Goal: Obtain resource: Download file/media

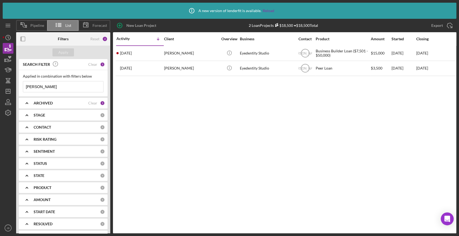
click at [39, 85] on input "[PERSON_NAME]" at bounding box center [63, 86] width 80 height 11
type input "t"
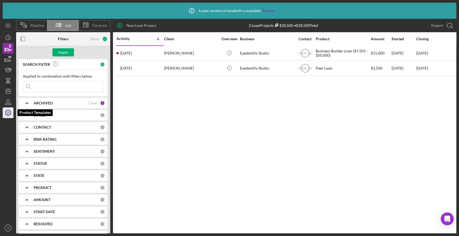
click at [8, 109] on icon "button" at bounding box center [7, 112] width 13 height 13
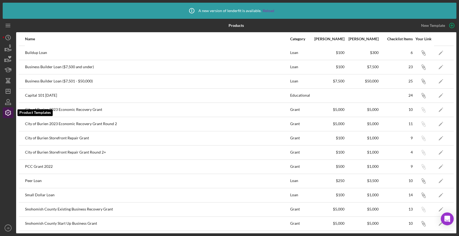
click at [8, 109] on icon "button" at bounding box center [7, 112] width 13 height 13
click at [7, 51] on icon "button" at bounding box center [7, 48] width 13 height 13
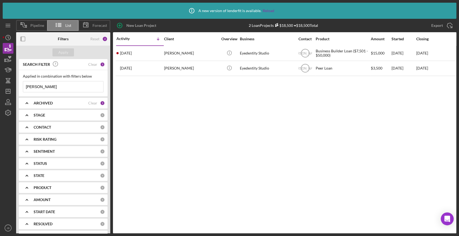
drag, startPoint x: 39, startPoint y: 85, endPoint x: 21, endPoint y: 81, distance: 18.4
click at [21, 81] on div "Applied in combination with filters below [PERSON_NAME] Icon/Menu Close" at bounding box center [63, 83] width 89 height 26
click at [40, 39] on div at bounding box center [31, 38] width 31 height 13
click at [41, 113] on b "STAGE" at bounding box center [40, 115] width 12 height 4
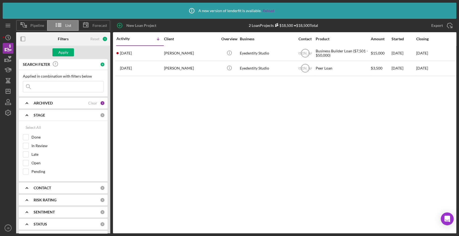
click at [41, 113] on b "STAGE" at bounding box center [40, 115] width 12 height 4
click at [269, 11] on link "Reload" at bounding box center [269, 11] width 12 height 4
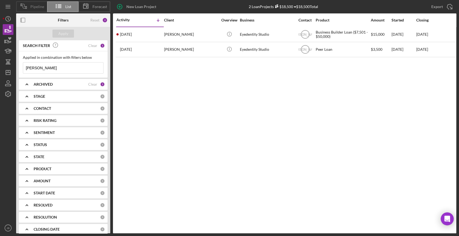
click at [34, 6] on span "Pipeline" at bounding box center [37, 7] width 14 height 4
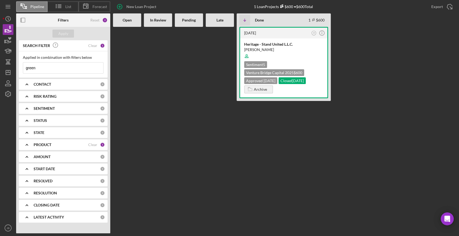
click at [129, 20] on b "Open" at bounding box center [127, 20] width 9 height 4
click at [245, 18] on icon "Icon/Table Sort Arrow" at bounding box center [244, 20] width 11 height 11
drag, startPoint x: 52, startPoint y: 65, endPoint x: 11, endPoint y: 55, distance: 42.5
click at [11, 55] on div "Pipeline List Forecast New Loan Project 1 Loan Projects $600 • $600 Total Expor…" at bounding box center [230, 117] width 454 height 234
click at [174, 72] on div "[DATE] JB Icon/Info Heritage - Stand United L.L.C. [PERSON_NAME] Sentiment 5 Ve…" at bounding box center [284, 130] width 343 height 207
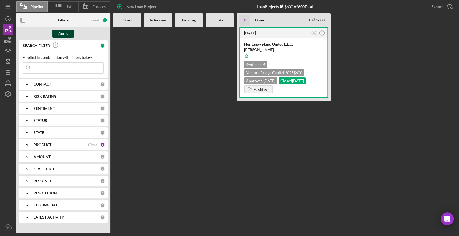
click at [63, 32] on div "Apply" at bounding box center [63, 34] width 10 height 8
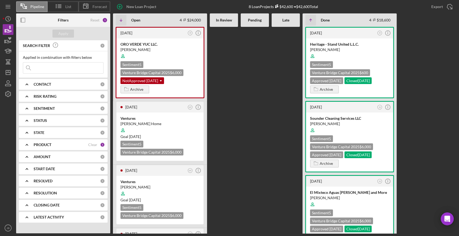
click at [224, 14] on div "In Review" at bounding box center [224, 19] width 28 height 13
click at [103, 20] on div "1" at bounding box center [104, 19] width 5 height 5
click at [7, 16] on icon "Icon/History" at bounding box center [7, 18] width 13 height 13
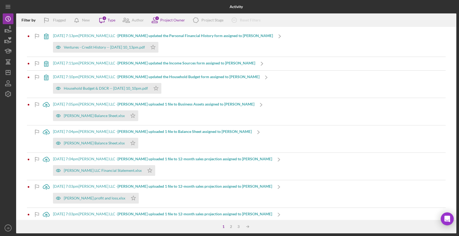
click at [69, 35] on div "[DATE] 7:13pm [PERSON_NAME] LLC - [PERSON_NAME] updated the Personal Financial …" at bounding box center [163, 36] width 220 height 4
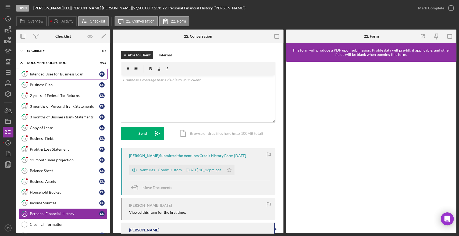
click at [57, 74] on div "Intended Uses for Business Loan" at bounding box center [64, 74] width 69 height 4
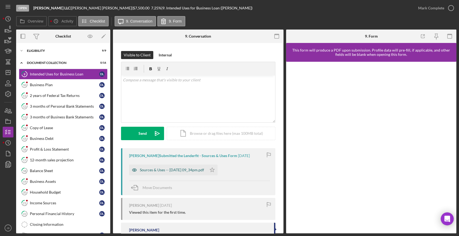
click at [168, 168] on div "Sources & Uses -- 2025-07-31 09_34pm.pdf" at bounding box center [172, 170] width 64 height 4
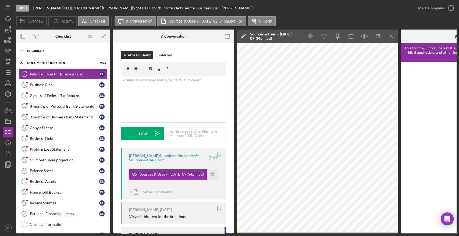
click at [21, 50] on icon "Icon/Expander" at bounding box center [21, 50] width 11 height 11
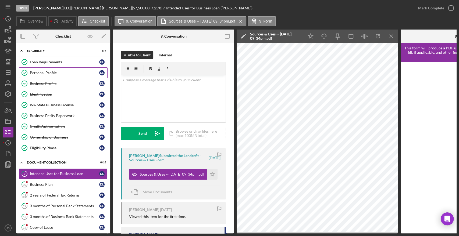
click at [37, 71] on div "Personal Profile" at bounding box center [64, 73] width 69 height 4
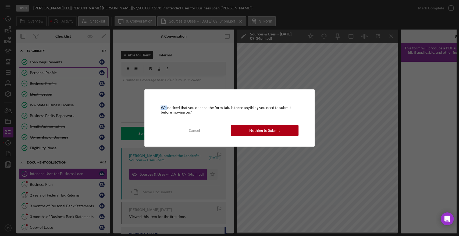
click at [37, 71] on div "We noticed that you opened the form tab. Is there anything you need to submit b…" at bounding box center [229, 118] width 459 height 236
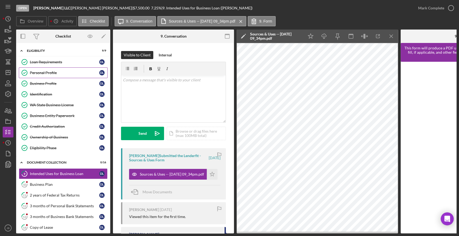
click at [38, 71] on div "Personal Profile" at bounding box center [64, 73] width 69 height 4
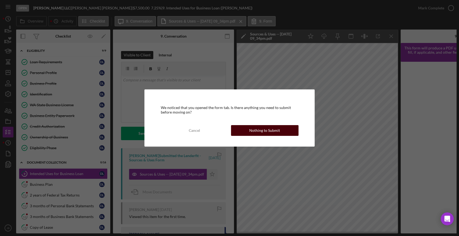
click at [245, 134] on button "Nothing to Submit" at bounding box center [264, 130] width 67 height 11
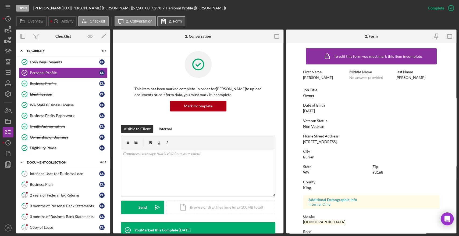
click at [178, 23] on button "2. Form" at bounding box center [171, 21] width 28 height 10
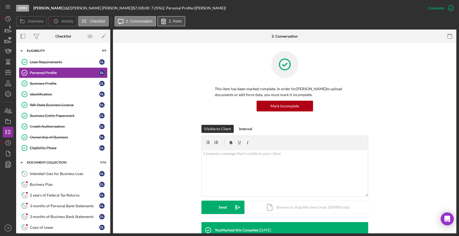
click at [161, 19] on icon at bounding box center [163, 21] width 13 height 13
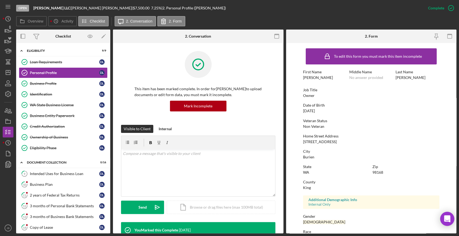
click at [449, 222] on icon "Open Intercom Messenger" at bounding box center [447, 219] width 7 height 7
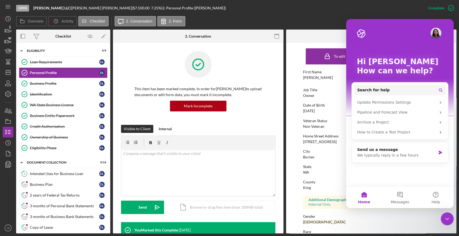
click at [188, 128] on div "Visible to Client Internal" at bounding box center [198, 129] width 154 height 8
click at [370, 151] on div "Send us a message" at bounding box center [396, 150] width 79 height 6
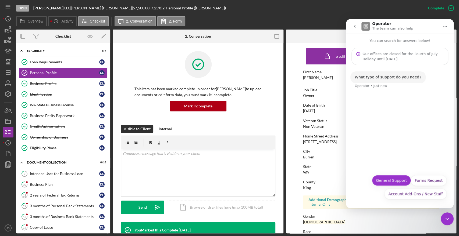
click at [399, 181] on button "General Support" at bounding box center [391, 180] width 39 height 11
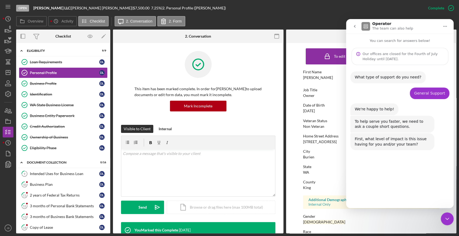
click at [390, 193] on button "Minimal" at bounding box center [386, 193] width 23 height 11
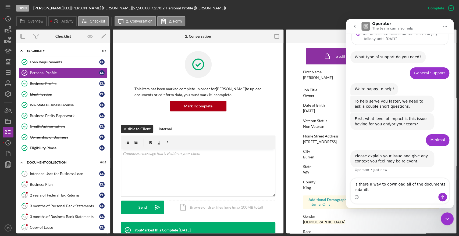
scroll to position [20, 0]
type textarea "Is there a way to download all of the documents submitted at the same time?"
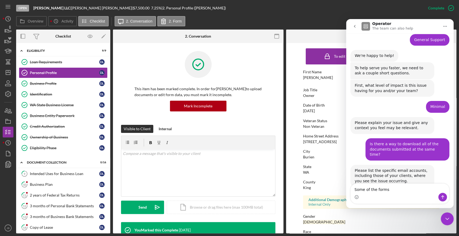
scroll to position [62, 0]
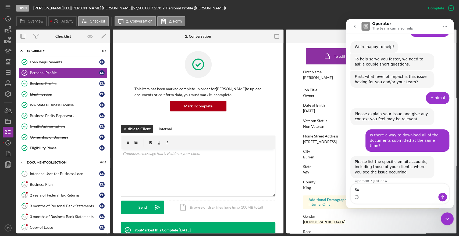
type textarea "S"
click at [376, 189] on textarea "For example, the Personal Profile form for Diana Llanes." at bounding box center [400, 186] width 98 height 15
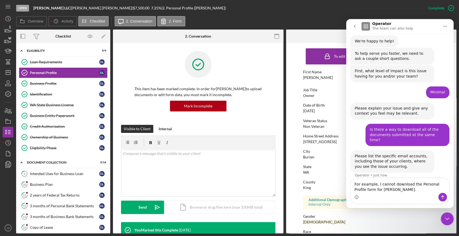
type textarea "For example, I cannot download the Personal Profile form for Diana Llanes."
click at [440, 197] on button "Send a message…" at bounding box center [442, 197] width 9 height 9
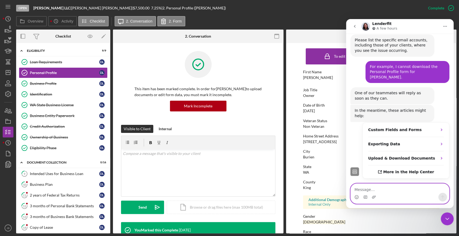
scroll to position [184, 0]
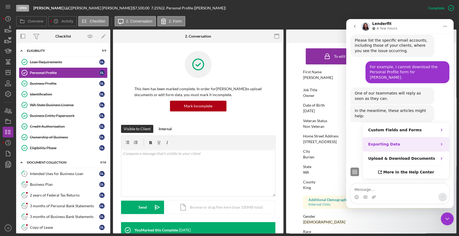
click at [398, 142] on div "Exporting Data" at bounding box center [402, 145] width 69 height 6
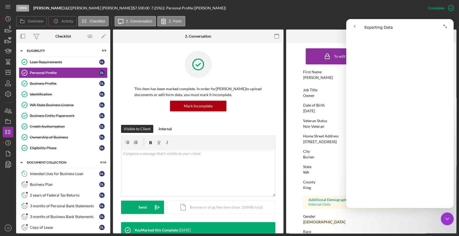
scroll to position [149, 0]
click at [446, 24] on icon "Expand window" at bounding box center [445, 26] width 4 height 4
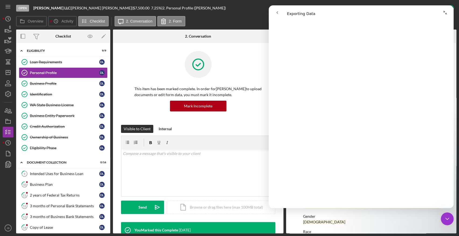
scroll to position [150, 0]
click at [59, 38] on div "Checklist" at bounding box center [63, 36] width 16 height 4
click at [22, 51] on polyline at bounding box center [22, 50] width 2 height 1
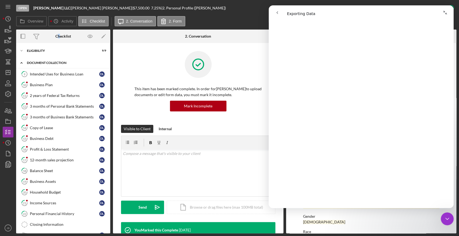
click at [21, 61] on icon "Icon/Expander" at bounding box center [21, 63] width 11 height 11
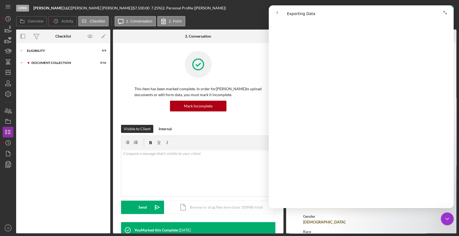
click at [219, 23] on div "Overview Icon/History Activity Checklist Icon/Message 2. Conversation 2. Form" at bounding box center [236, 21] width 440 height 11
click at [54, 8] on div "ELBA LLC |" at bounding box center [52, 8] width 38 height 4
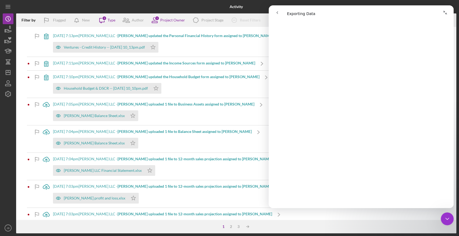
click at [182, 5] on div "Activity" at bounding box center [236, 6] width 147 height 13
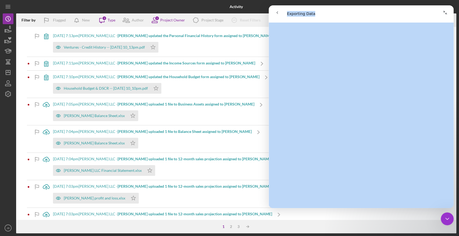
scroll to position [147, 0]
drag, startPoint x: 426, startPoint y: 10, endPoint x: 421, endPoint y: 58, distance: 48.1
click at [421, 58] on div "Exporting Data Exporting Data Did this answer your question? 😞 😐 😃 Open in help…" at bounding box center [361, 106] width 185 height 203
click at [445, 12] on icon "Collapse window" at bounding box center [445, 12] width 4 height 4
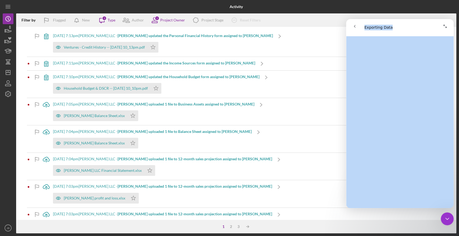
scroll to position [111, 0]
drag, startPoint x: 347, startPoint y: 21, endPoint x: 343, endPoint y: 48, distance: 27.0
click html "Exporting Data Exporting Data Did this answer your question? 😞 😐 😃 Open in help…"
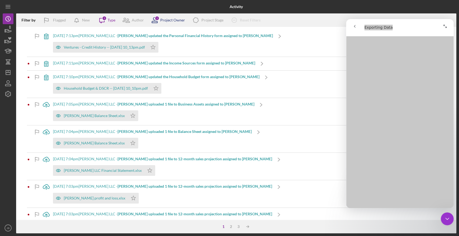
click at [170, 19] on div "Project Owner" at bounding box center [172, 20] width 25 height 4
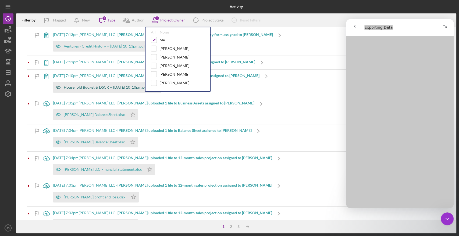
scroll to position [0, 0]
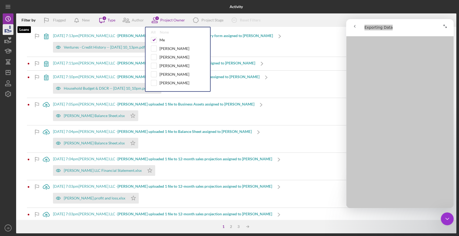
click at [9, 30] on icon "button" at bounding box center [9, 30] width 6 height 3
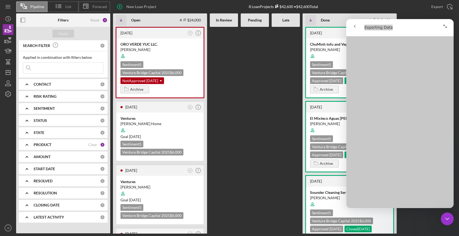
click at [226, 22] on b "In Review" at bounding box center [224, 20] width 16 height 4
click at [254, 20] on b "Pending" at bounding box center [255, 20] width 14 height 4
click at [295, 20] on div "Late" at bounding box center [285, 20] width 23 height 4
click at [71, 8] on span "List" at bounding box center [68, 7] width 6 height 4
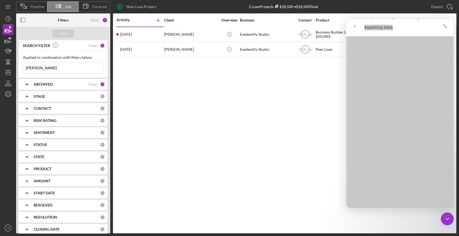
drag, startPoint x: 48, startPoint y: 67, endPoint x: 0, endPoint y: 54, distance: 49.3
click at [0, 54] on div "Pipeline List Forecast New Loan Project 2 Loan Projects $18,500 • $18,500 Total…" at bounding box center [229, 118] width 459 height 236
type input "llanes"
click at [63, 31] on div "Apply" at bounding box center [63, 34] width 10 height 8
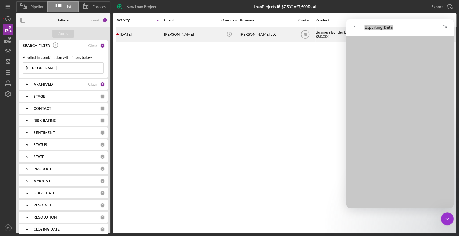
click at [201, 35] on div "Diana Llanes Macias" at bounding box center [191, 34] width 54 height 14
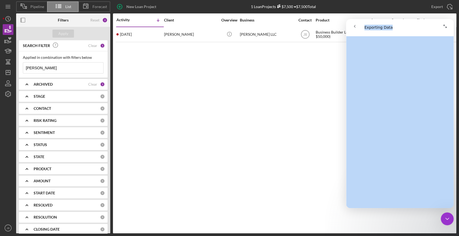
drag, startPoint x: 445, startPoint y: 26, endPoint x: 463, endPoint y: 29, distance: 17.9
click at [445, 26] on icon "Expand window" at bounding box center [445, 26] width 4 height 4
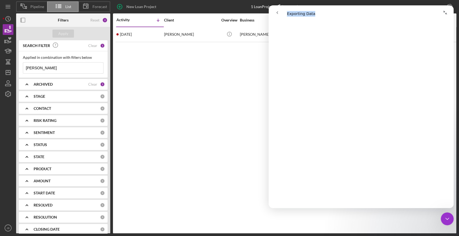
scroll to position [112, 0]
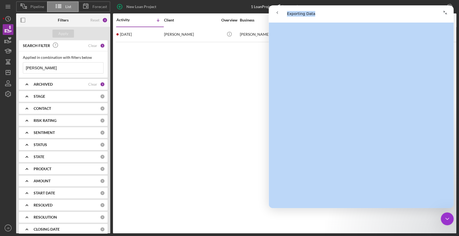
click at [445, 15] on icon "Collapse window" at bounding box center [445, 12] width 4 height 4
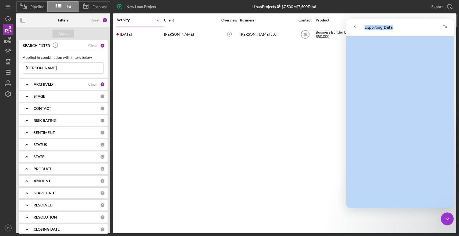
scroll to position [111, 0]
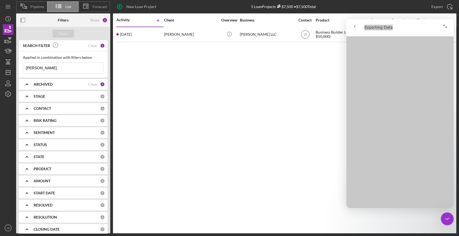
drag, startPoint x: 445, startPoint y: 220, endPoint x: 447, endPoint y: 213, distance: 7.2
click at [445, 219] on icon "Close Intercom Messenger" at bounding box center [447, 219] width 6 height 6
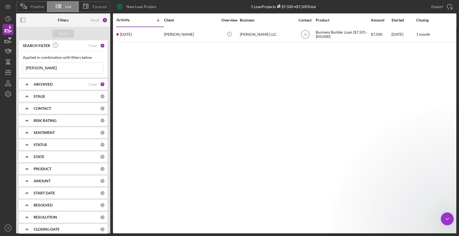
scroll to position [0, 0]
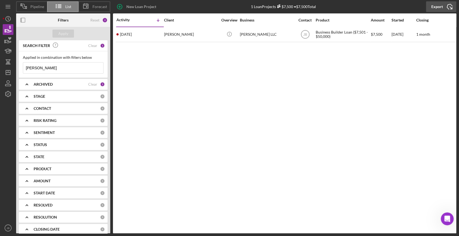
click at [449, 5] on polyline "button" at bounding box center [450, 6] width 6 height 6
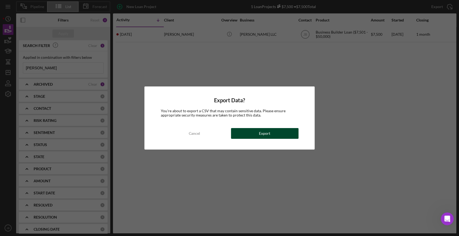
click at [269, 135] on div "Export" at bounding box center [264, 133] width 11 height 11
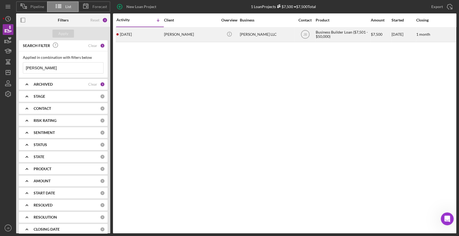
click at [181, 33] on div "Diana Llanes Macias" at bounding box center [191, 34] width 54 height 14
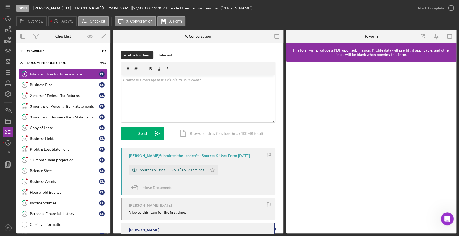
click at [199, 170] on div "Sources & Uses -- 2025-07-31 09_34pm.pdf" at bounding box center [172, 170] width 64 height 4
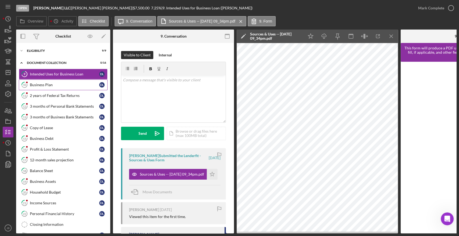
click at [37, 84] on div "Business Plan" at bounding box center [64, 85] width 69 height 4
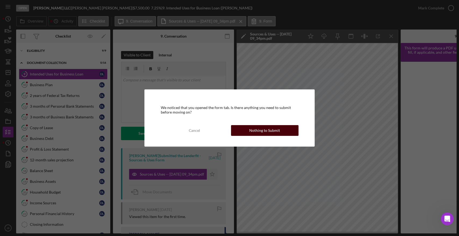
click at [263, 133] on div "Nothing to Submit" at bounding box center [264, 130] width 31 height 11
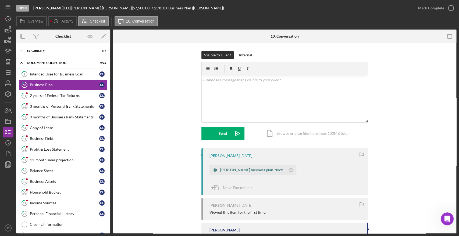
click at [243, 170] on div "ELBA business plan .docx" at bounding box center [251, 170] width 63 height 4
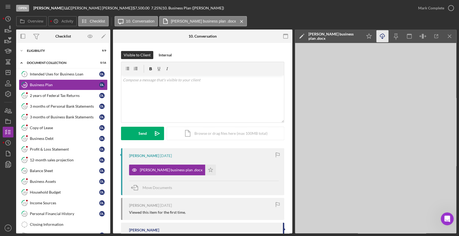
click at [382, 37] on icon "Icon/Download" at bounding box center [382, 36] width 12 height 12
click at [50, 94] on div "2 years of Federal Tax Returns" at bounding box center [64, 96] width 69 height 4
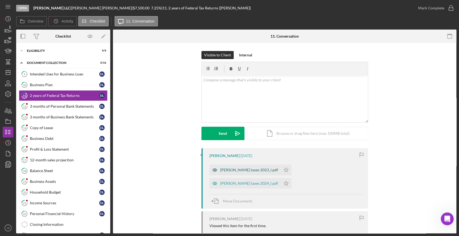
click at [243, 169] on div "elba taxes 2023_l.pdf" at bounding box center [249, 170] width 58 height 4
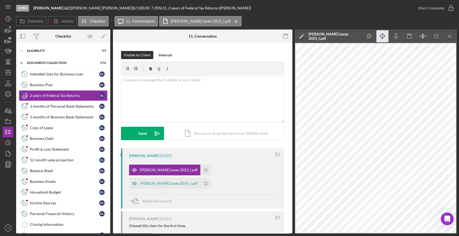
click at [384, 36] on icon "Icon/Download" at bounding box center [382, 36] width 12 height 12
click at [198, 181] on div "elba taxes 2024_l.pdf" at bounding box center [169, 183] width 58 height 4
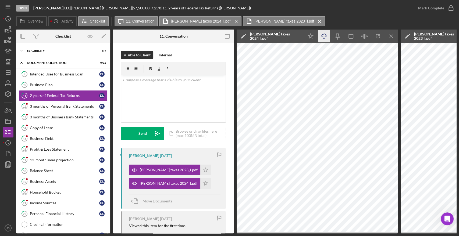
click at [326, 38] on icon "Icon/Download" at bounding box center [324, 36] width 12 height 12
click at [56, 108] on div "3 months of Personal Bank Statements" at bounding box center [64, 106] width 69 height 4
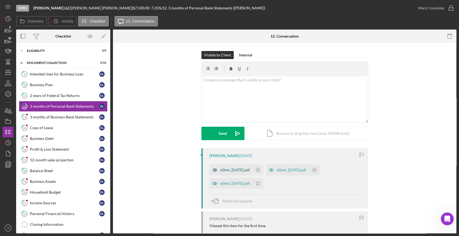
click at [231, 167] on div "eStmt_2025-05-09.pdf" at bounding box center [230, 170] width 43 height 11
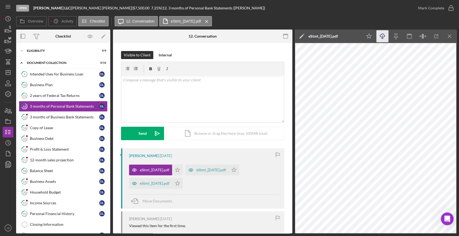
click at [384, 37] on icon "Icon/Download" at bounding box center [382, 36] width 12 height 12
click at [216, 170] on div "eStmt_2025-06-09.pdf" at bounding box center [211, 170] width 30 height 4
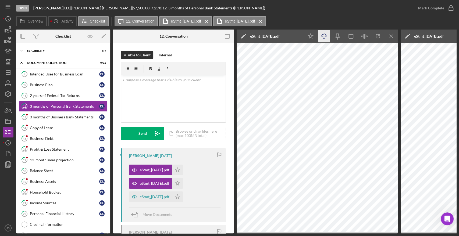
click at [326, 37] on icon "button" at bounding box center [324, 35] width 5 height 3
click at [162, 195] on div "eStmt_2025-07-11.pdf" at bounding box center [155, 197] width 30 height 4
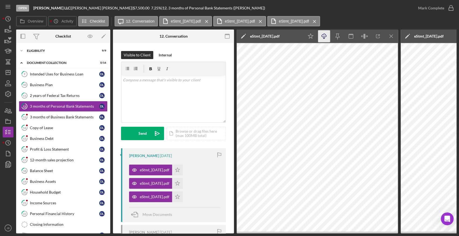
click at [325, 36] on icon "Icon/Download" at bounding box center [324, 36] width 12 height 12
